Goal: Information Seeking & Learning: Learn about a topic

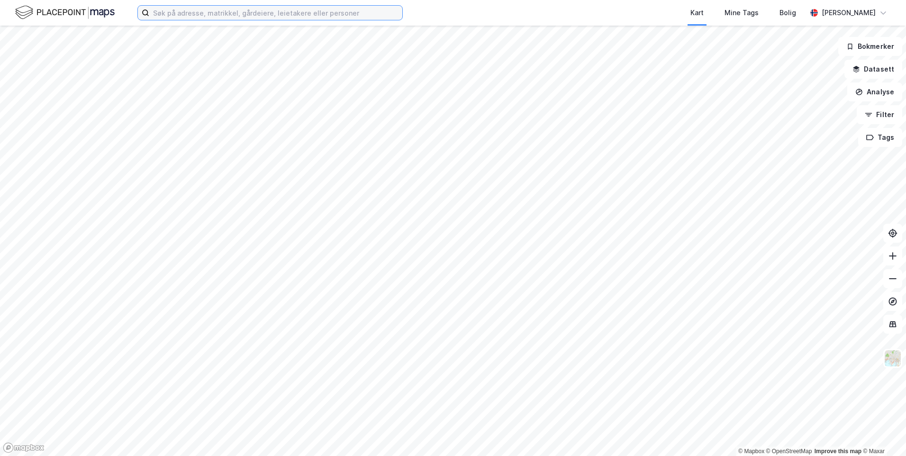
click at [311, 16] on input at bounding box center [275, 13] width 253 height 14
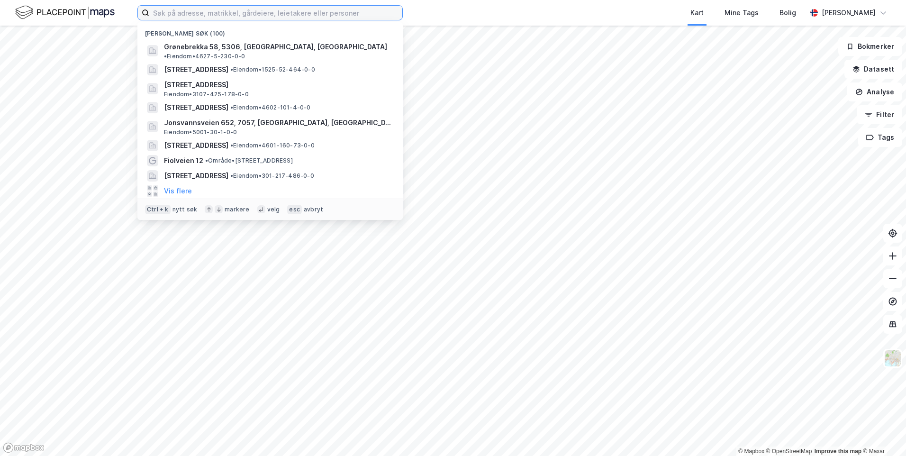
paste input "[STREET_ADDRESS]"
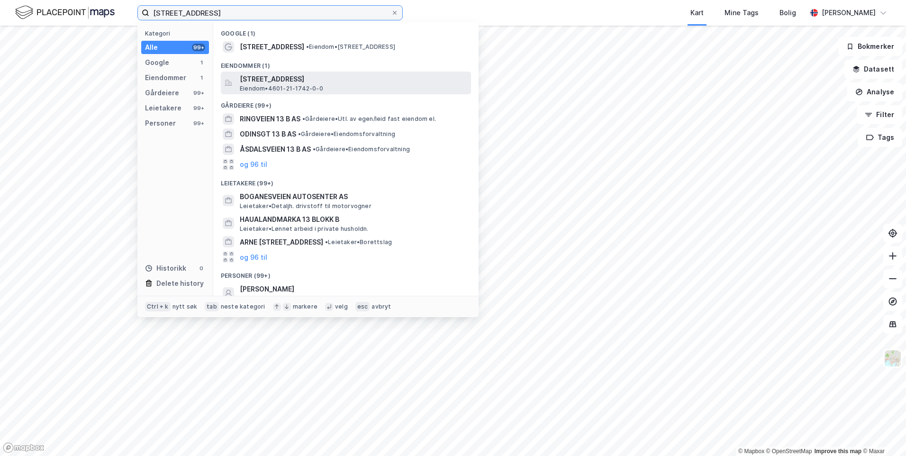
type input "[STREET_ADDRESS]"
click at [352, 82] on span "[STREET_ADDRESS]" at bounding box center [353, 78] width 227 height 11
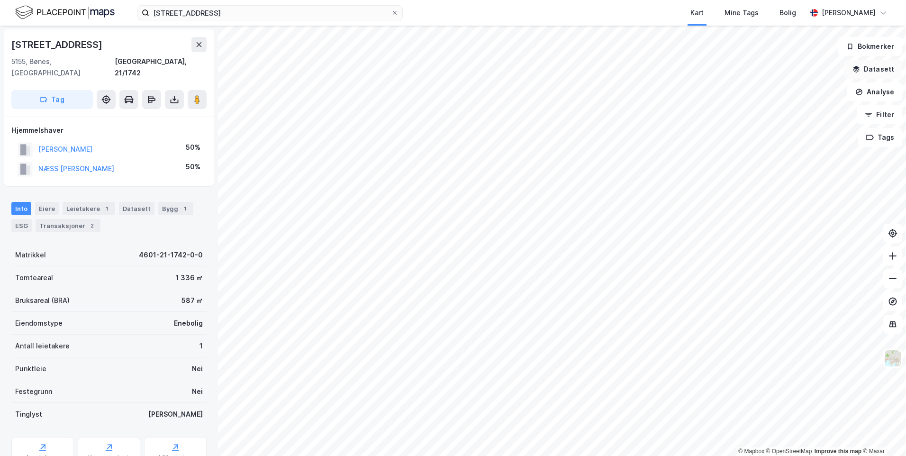
click at [859, 69] on icon "button" at bounding box center [857, 68] width 6 height 4
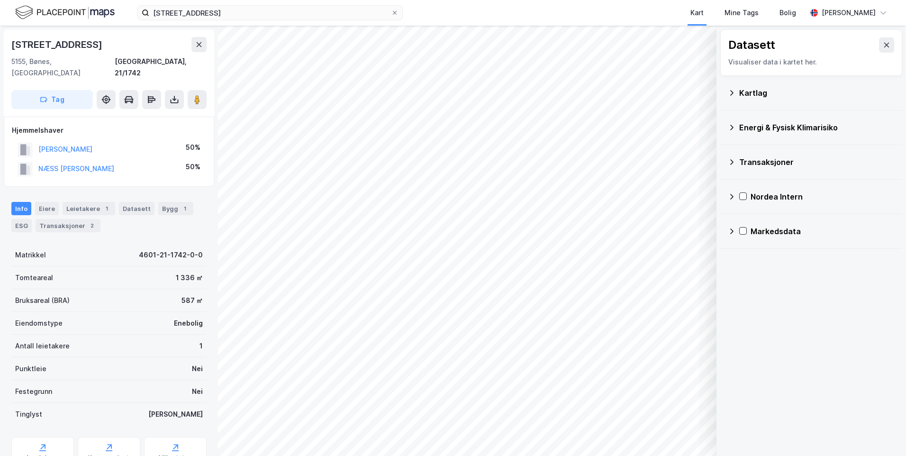
click at [741, 96] on div "Kartlag" at bounding box center [816, 92] width 155 height 11
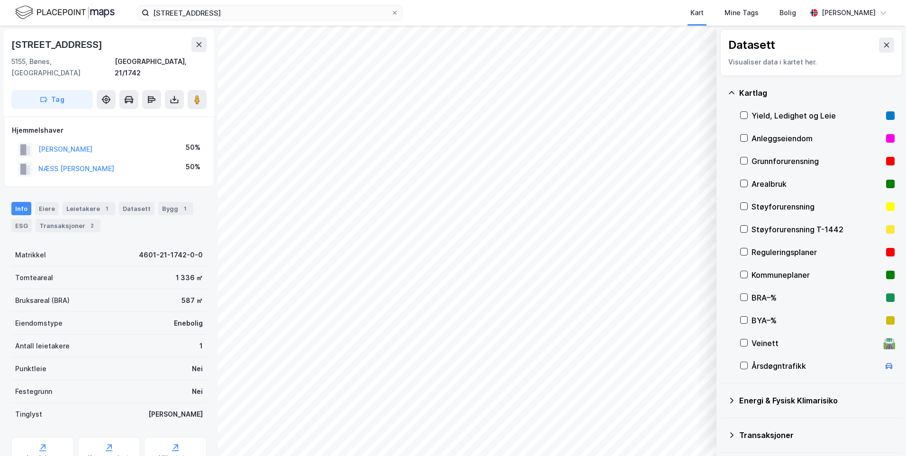
click at [781, 167] on div "Grunnforurensning" at bounding box center [817, 161] width 154 height 23
click at [733, 90] on icon at bounding box center [732, 93] width 8 height 8
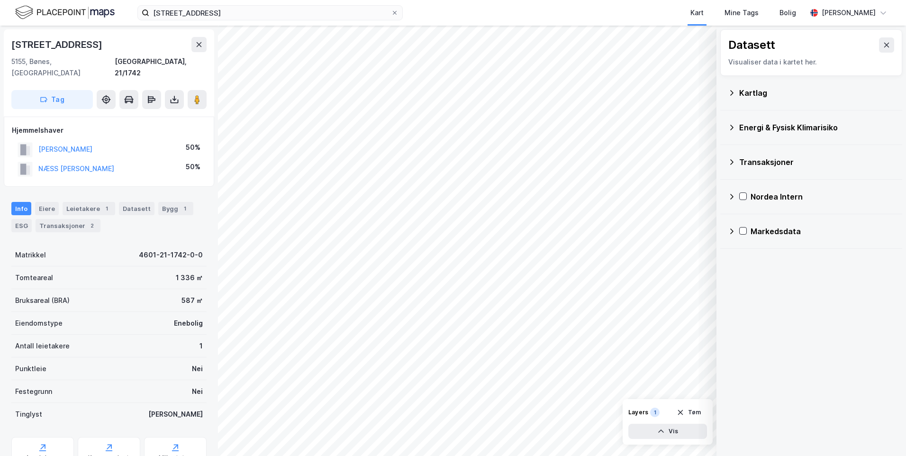
click at [732, 127] on icon at bounding box center [732, 128] width 8 height 8
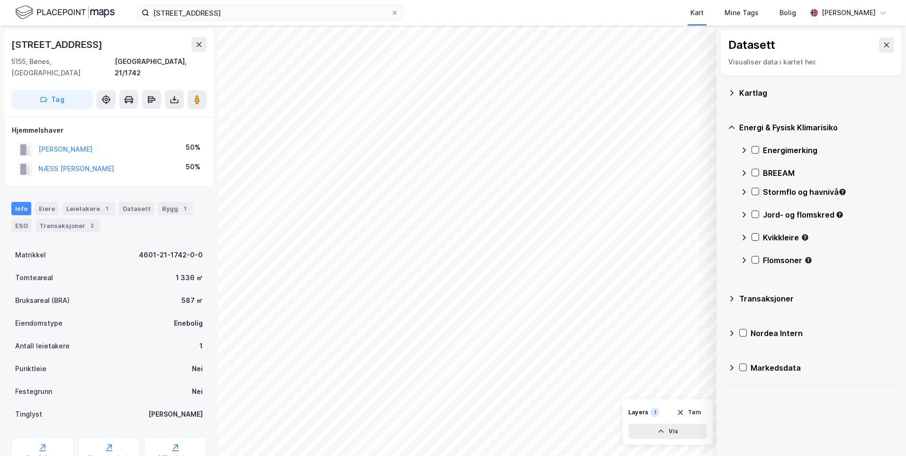
click at [742, 150] on icon at bounding box center [744, 150] width 8 height 8
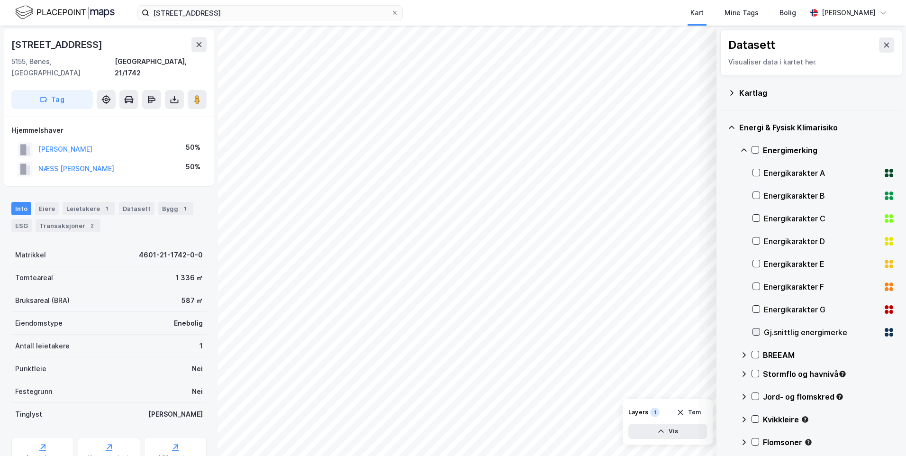
click at [757, 331] on icon at bounding box center [756, 331] width 7 height 7
click at [742, 148] on icon at bounding box center [744, 150] width 8 height 8
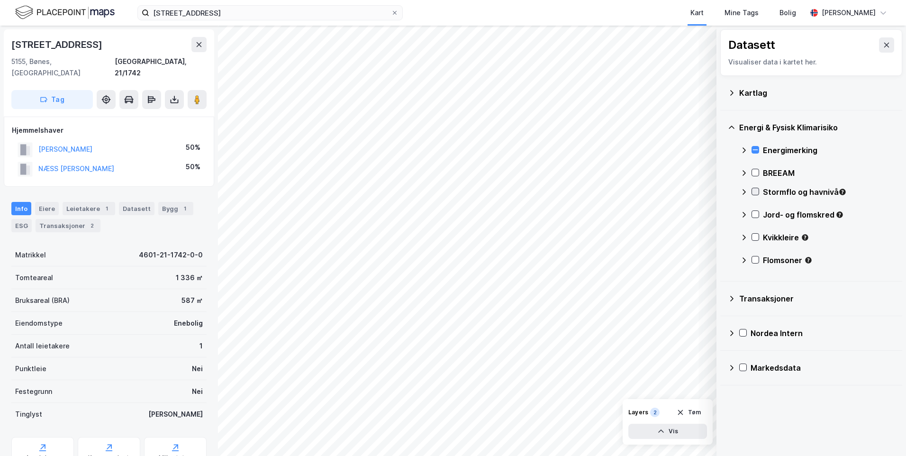
click at [756, 189] on icon at bounding box center [755, 191] width 7 height 7
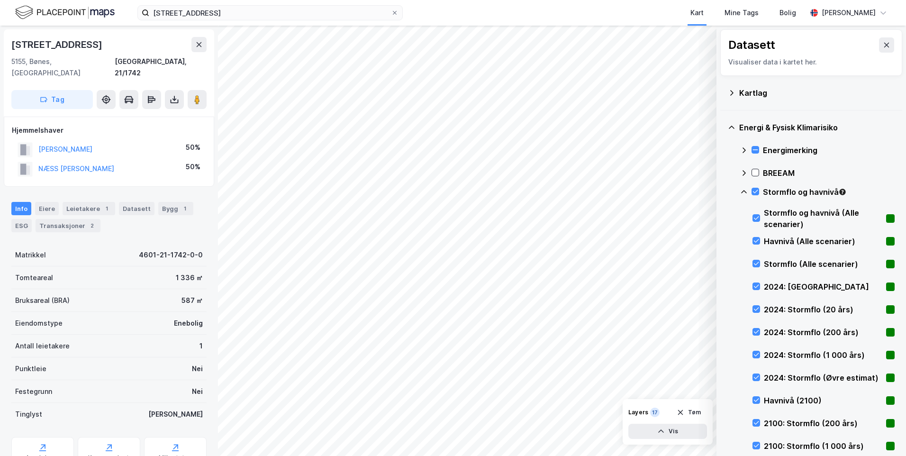
click at [743, 191] on icon at bounding box center [744, 191] width 6 height 3
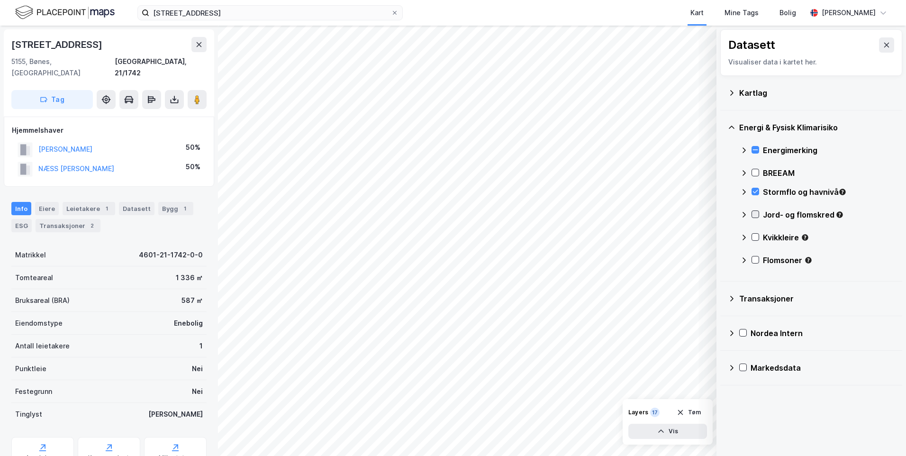
click at [754, 213] on icon at bounding box center [755, 214] width 7 height 7
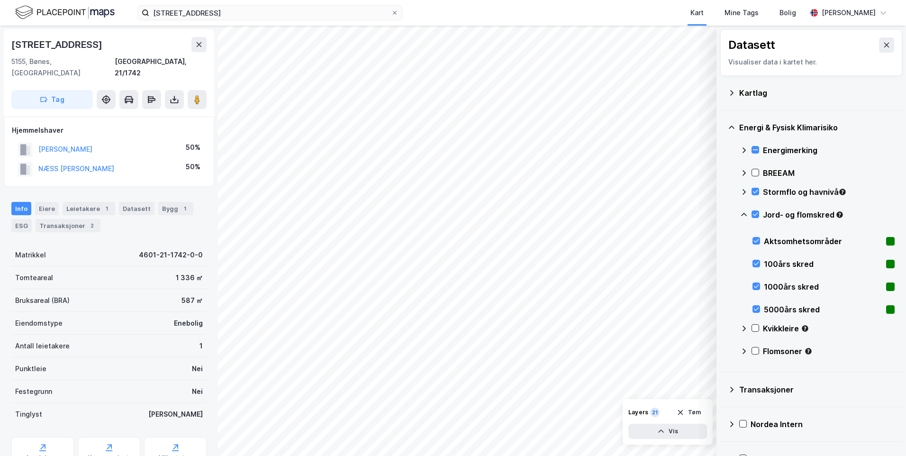
click at [743, 211] on icon at bounding box center [744, 215] width 8 height 8
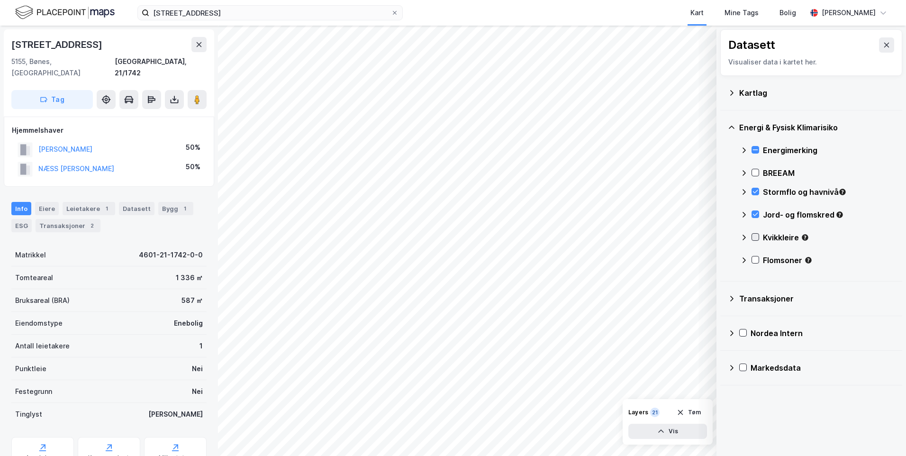
click at [758, 233] on div at bounding box center [756, 237] width 8 height 8
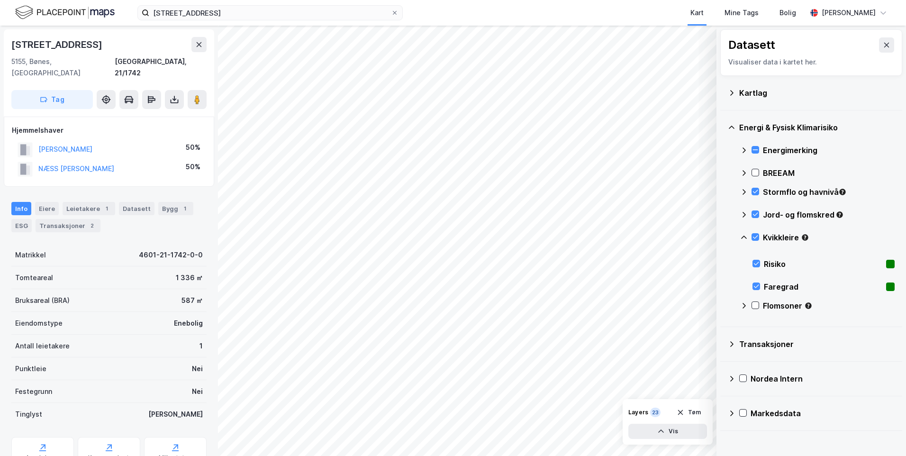
click at [743, 235] on icon at bounding box center [744, 238] width 8 height 8
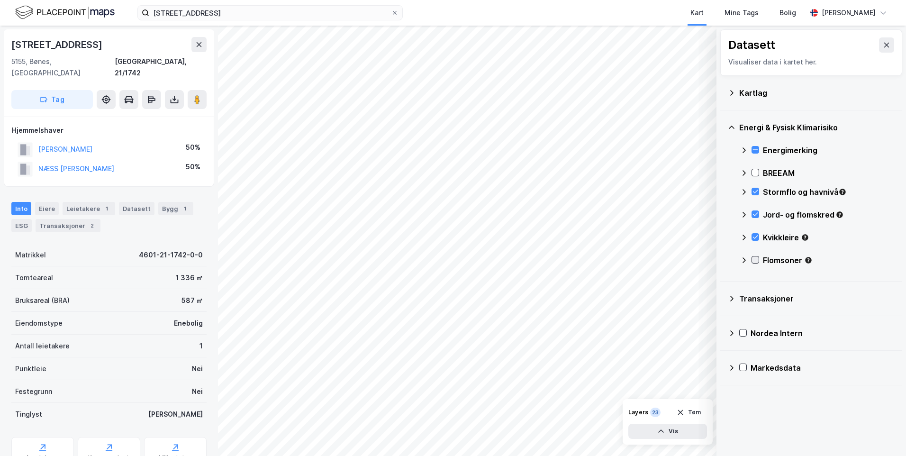
click at [755, 259] on icon at bounding box center [755, 259] width 7 height 7
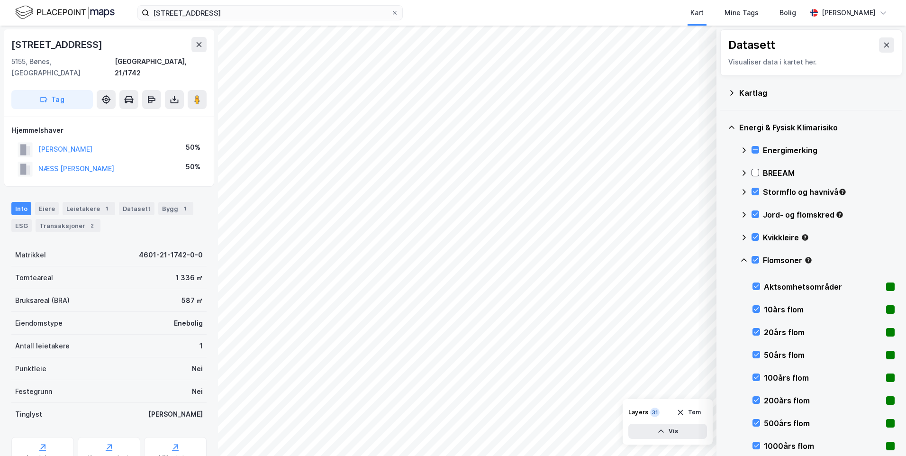
click at [745, 260] on icon at bounding box center [744, 259] width 6 height 3
